Goal: Task Accomplishment & Management: Use online tool/utility

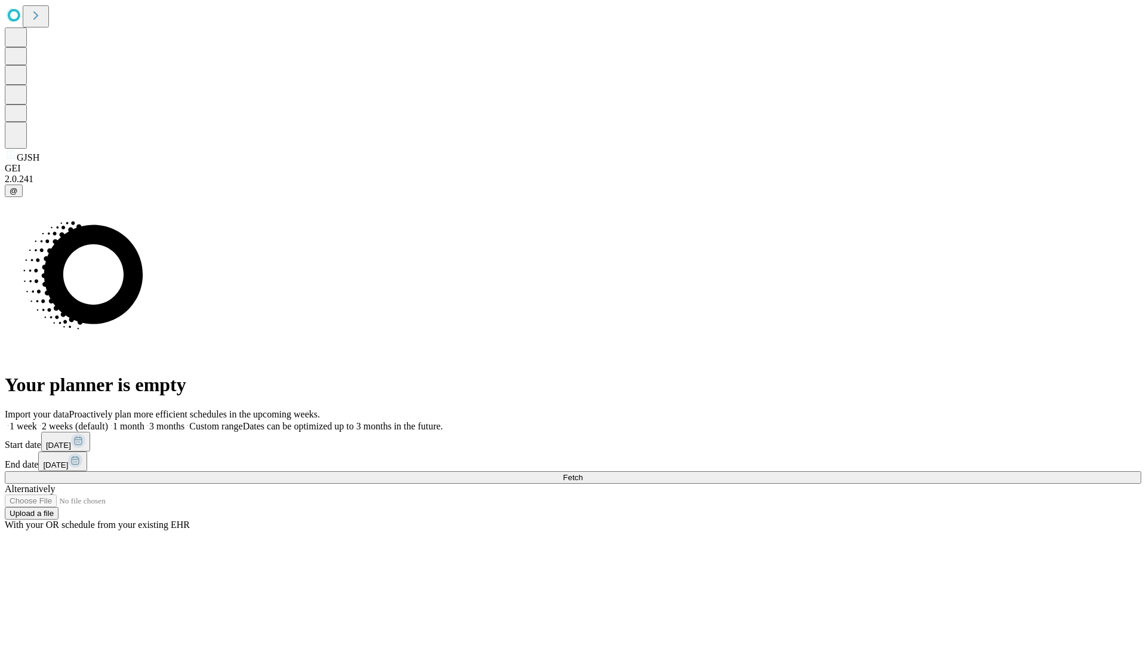
click at [583, 473] on span "Fetch" at bounding box center [573, 477] width 20 height 9
